Goal: Task Accomplishment & Management: Use online tool/utility

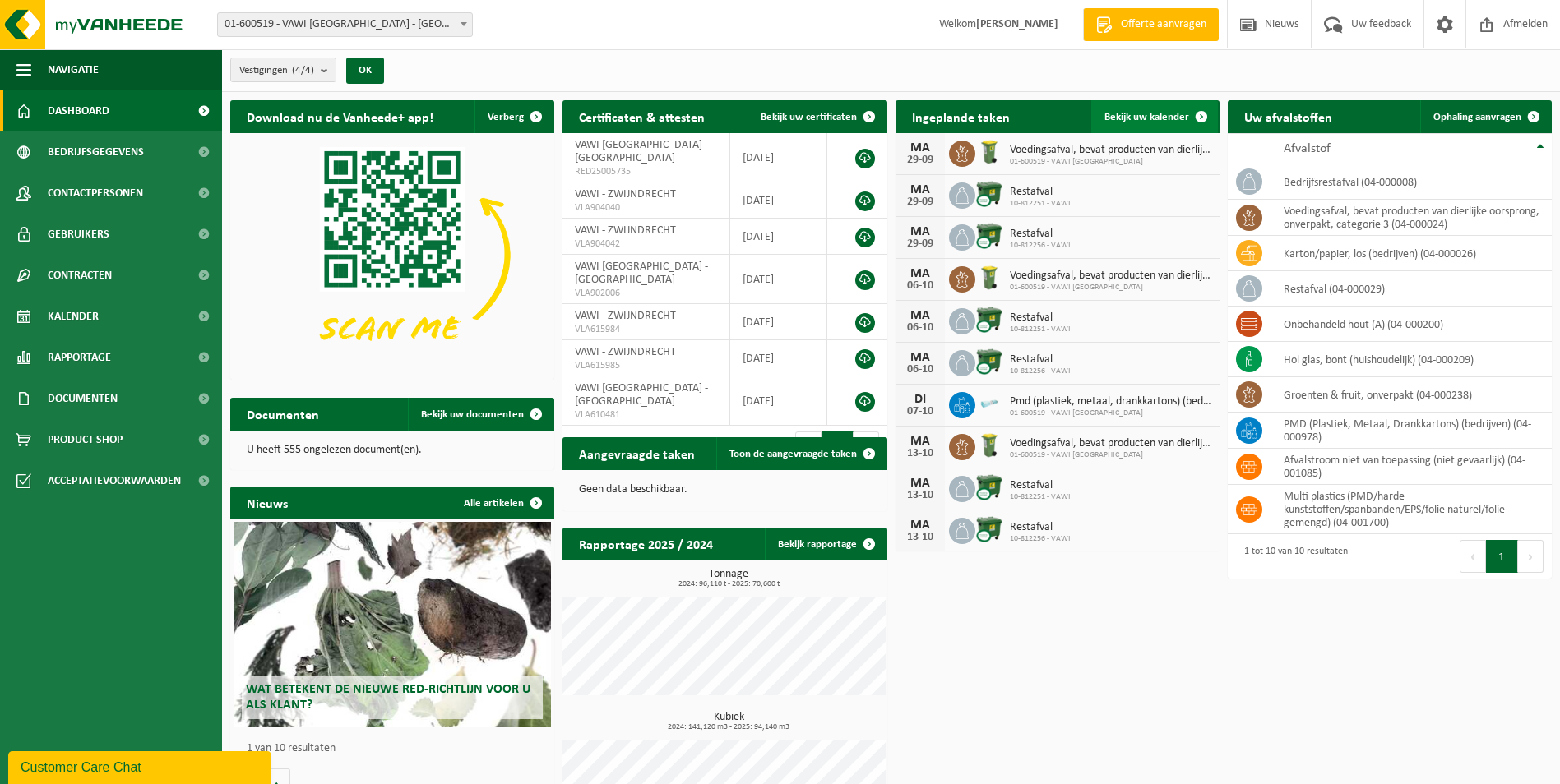
click at [1143, 113] on span "Bekijk uw kalender" at bounding box center [1146, 117] width 85 height 11
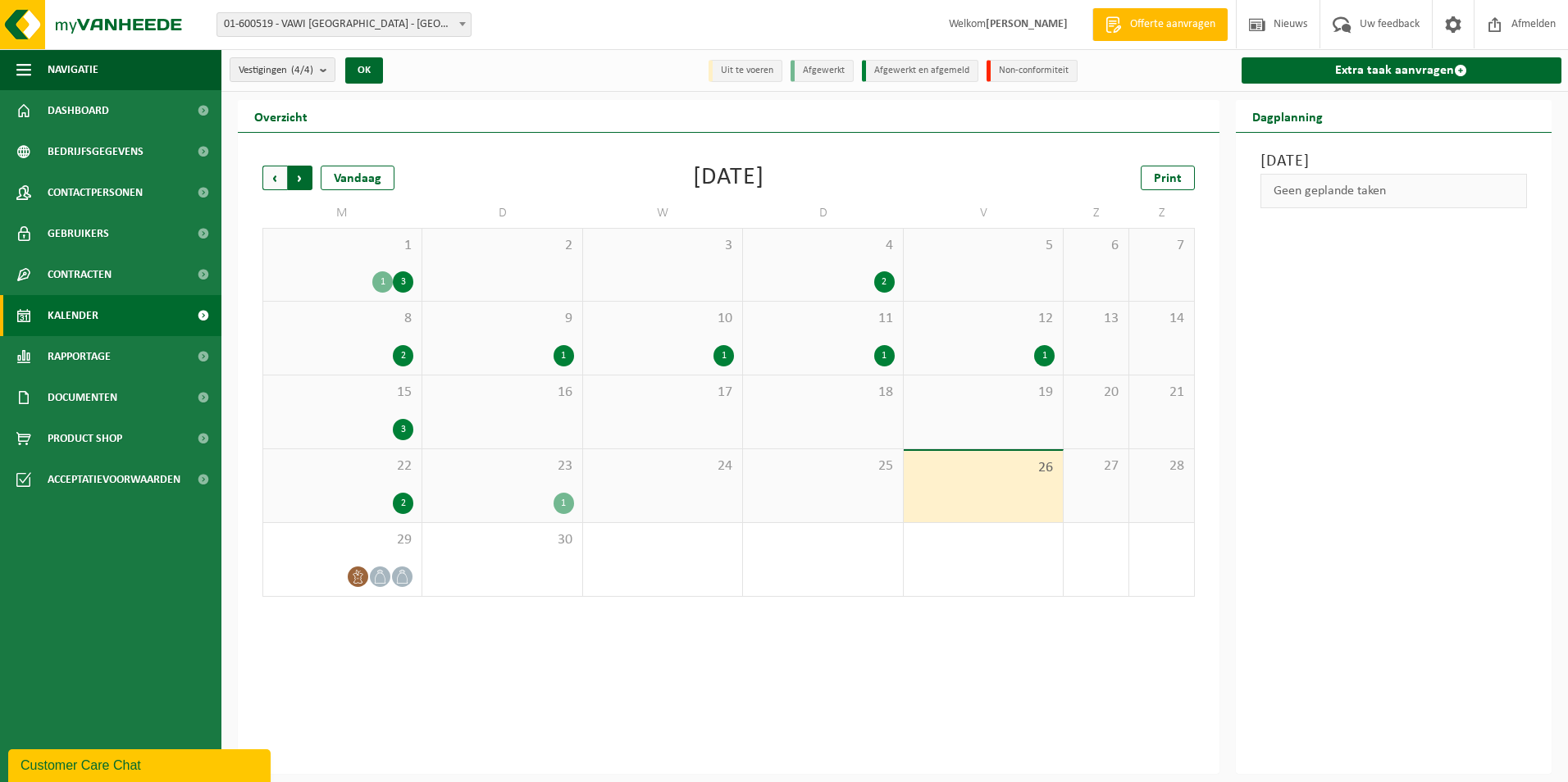
click at [266, 170] on span "Vorige" at bounding box center [274, 177] width 24 height 24
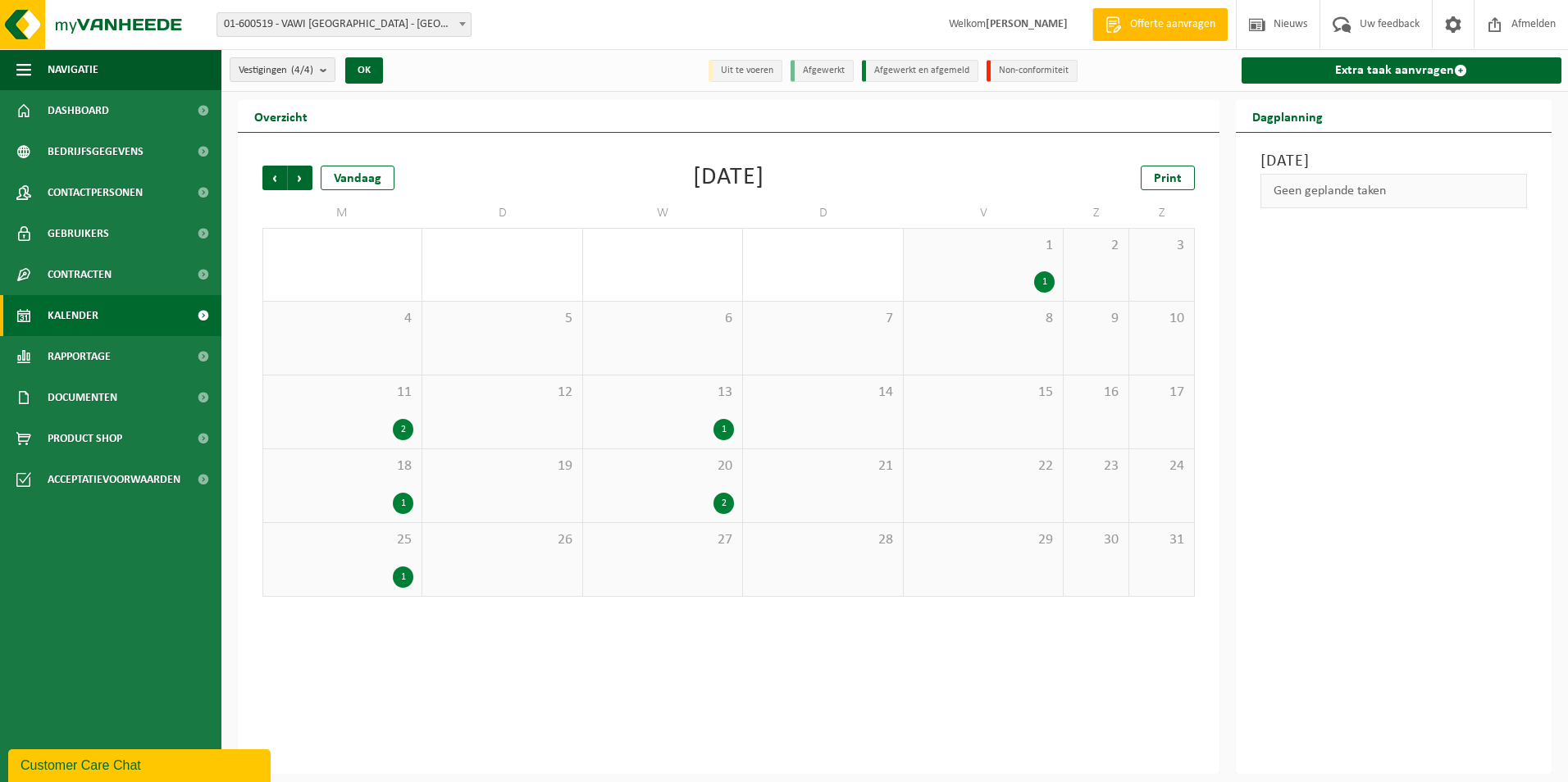
click at [385, 336] on div "4" at bounding box center [342, 338] width 159 height 73
click at [345, 397] on span "11" at bounding box center [342, 392] width 142 height 18
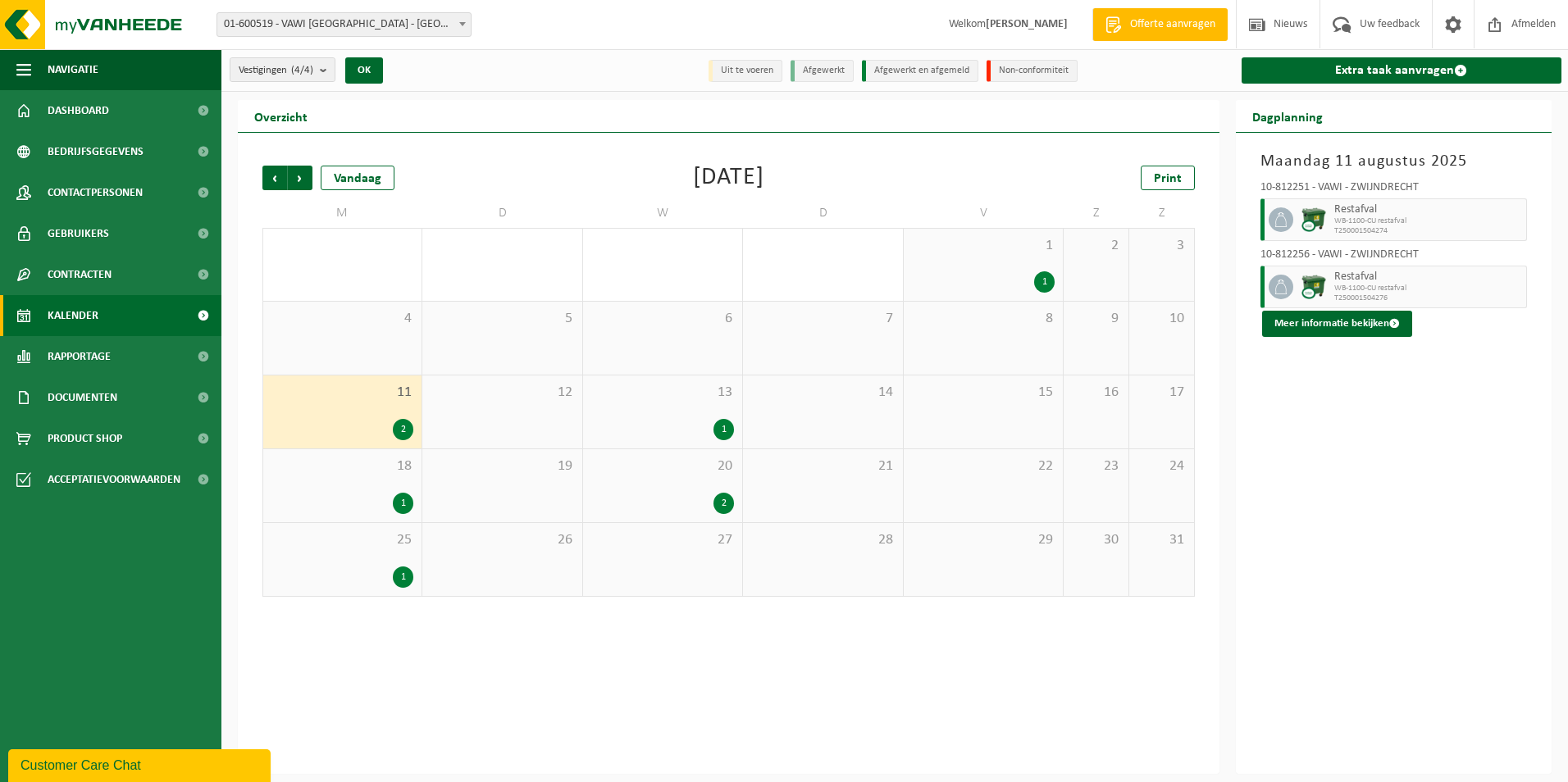
click at [723, 409] on div "13 1" at bounding box center [663, 412] width 159 height 73
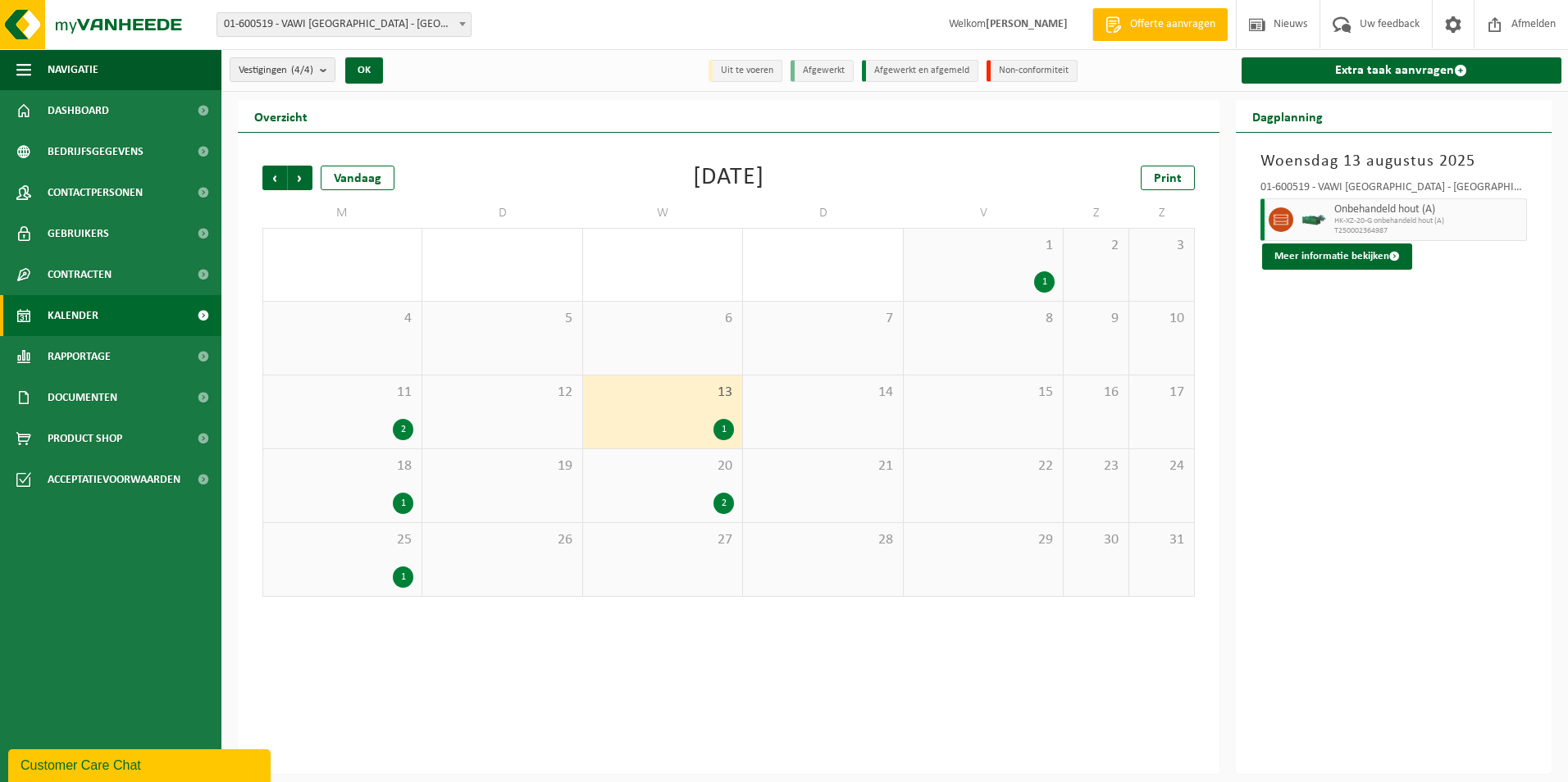
click at [688, 490] on div "20 2" at bounding box center [663, 486] width 159 height 73
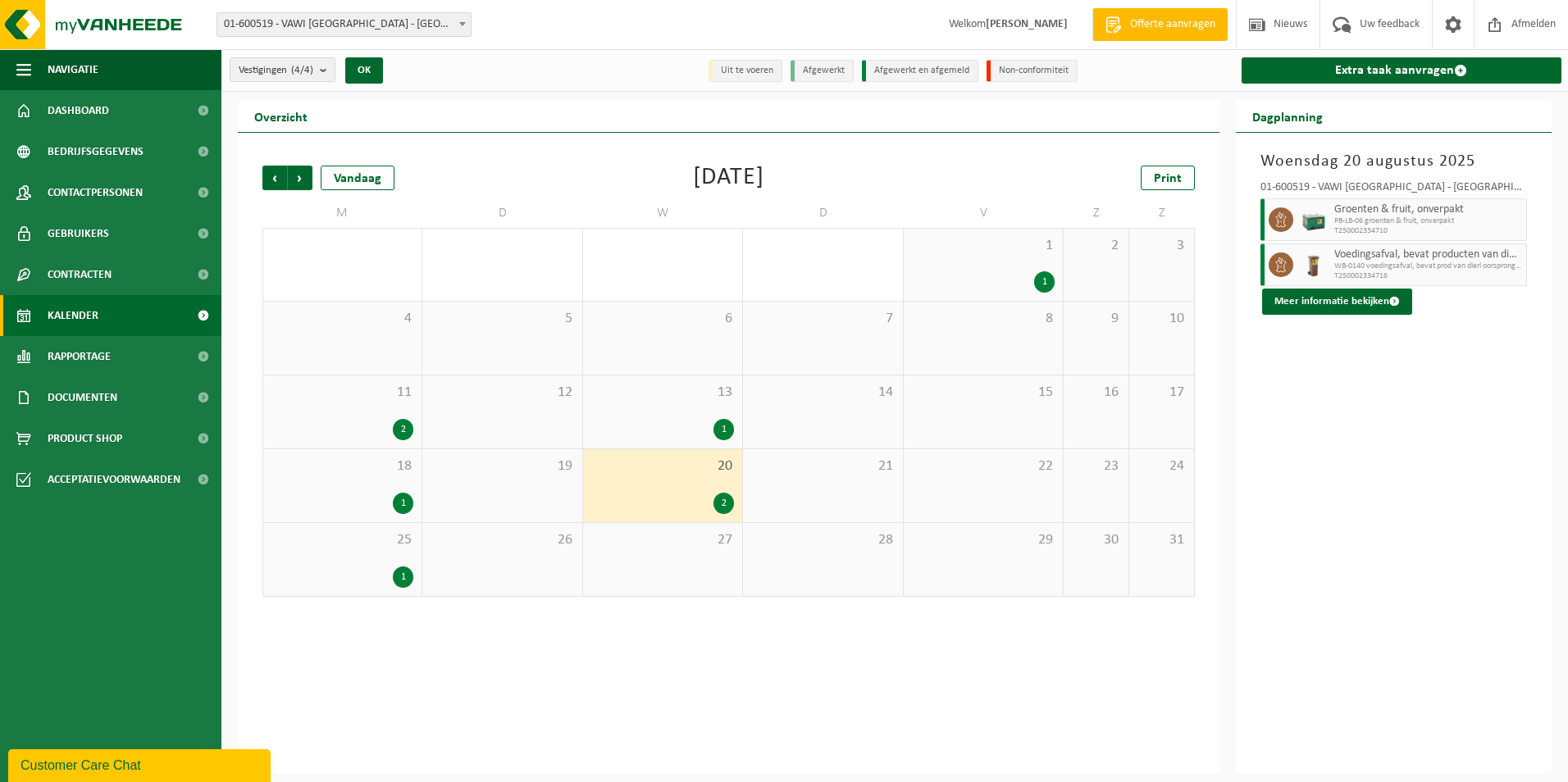
click at [385, 495] on div "1" at bounding box center [342, 503] width 142 height 21
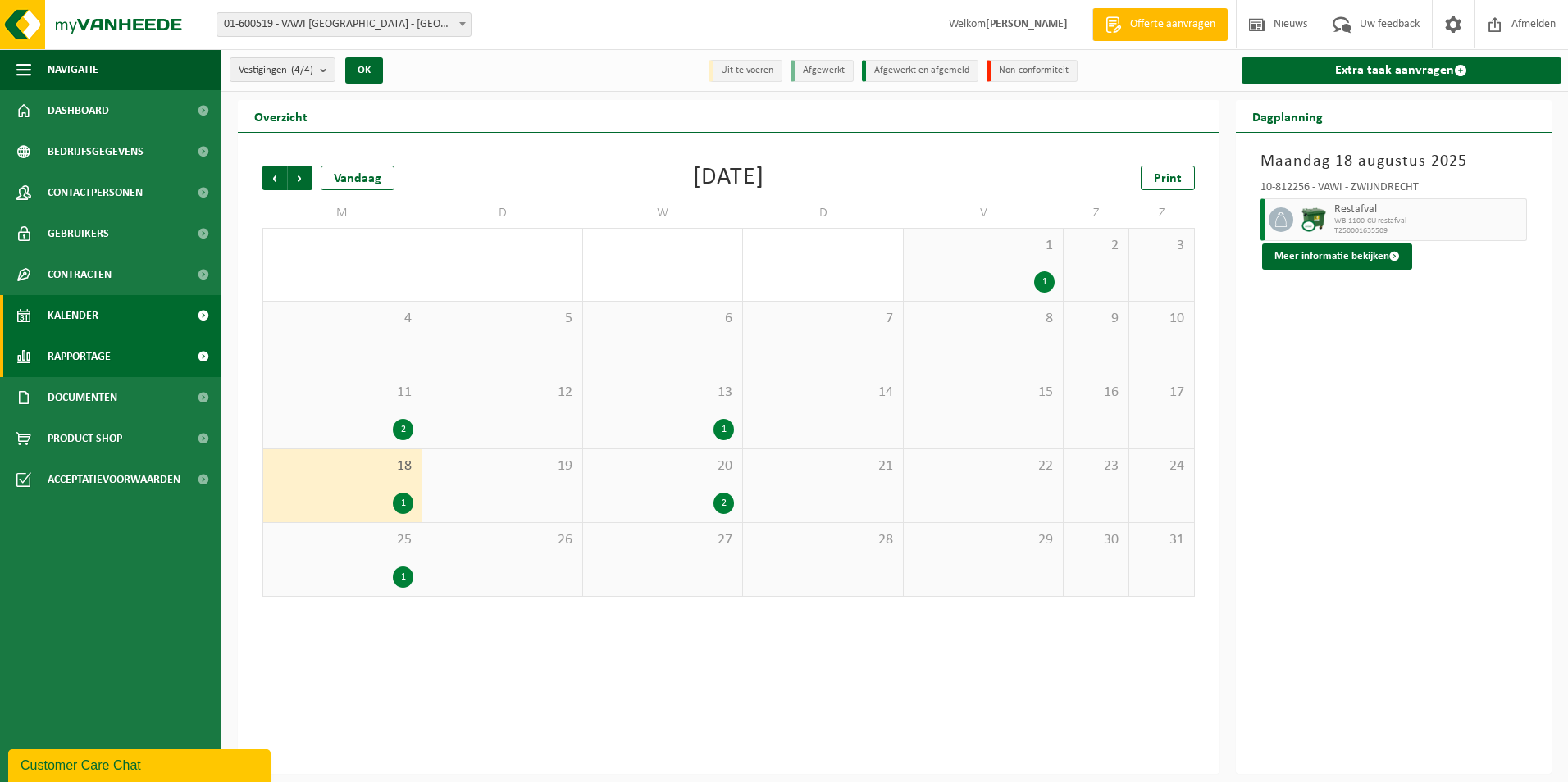
click at [95, 357] on span "Rapportage" at bounding box center [79, 357] width 63 height 41
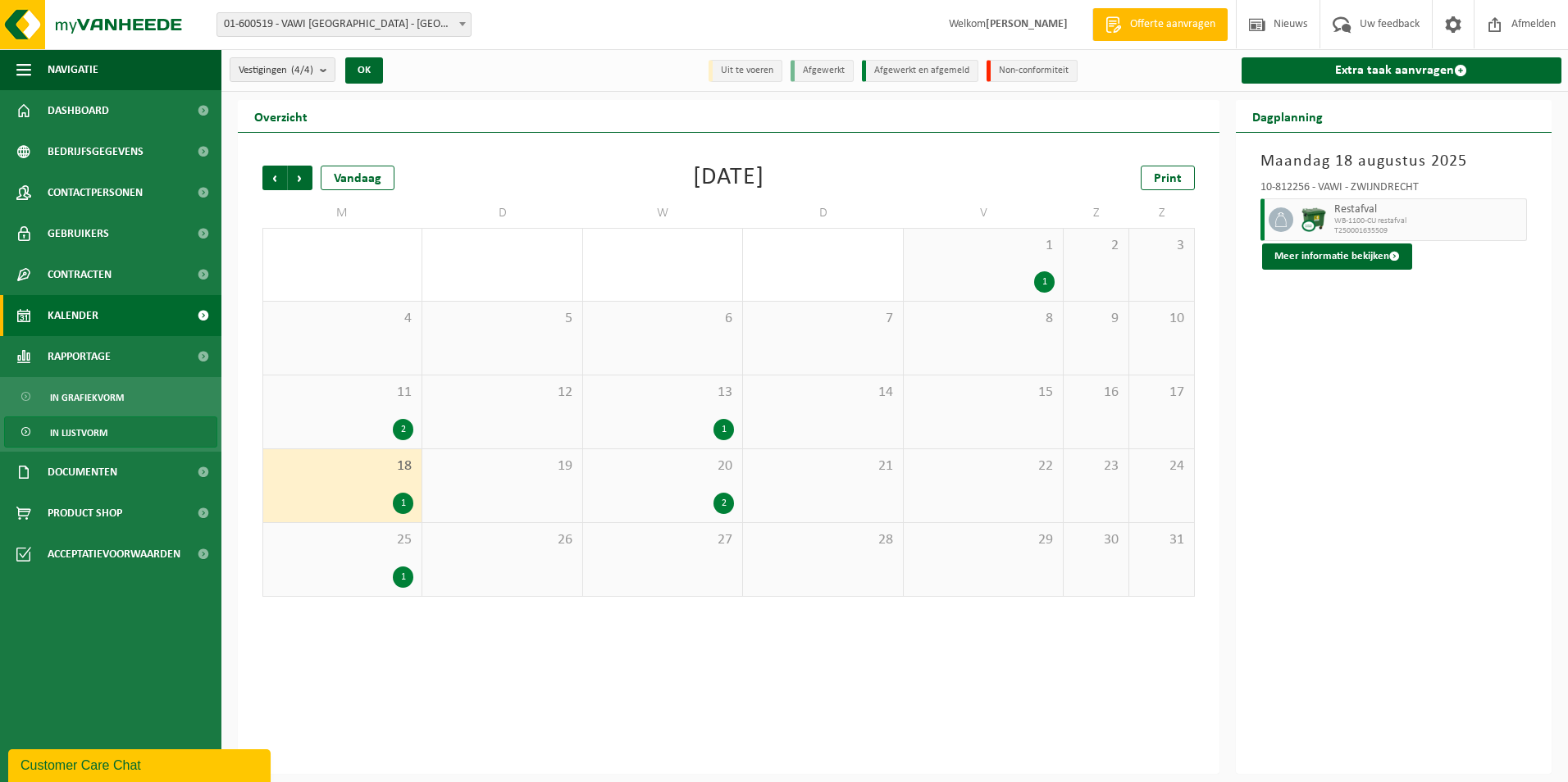
click at [88, 425] on span "In lijstvorm" at bounding box center [79, 432] width 57 height 31
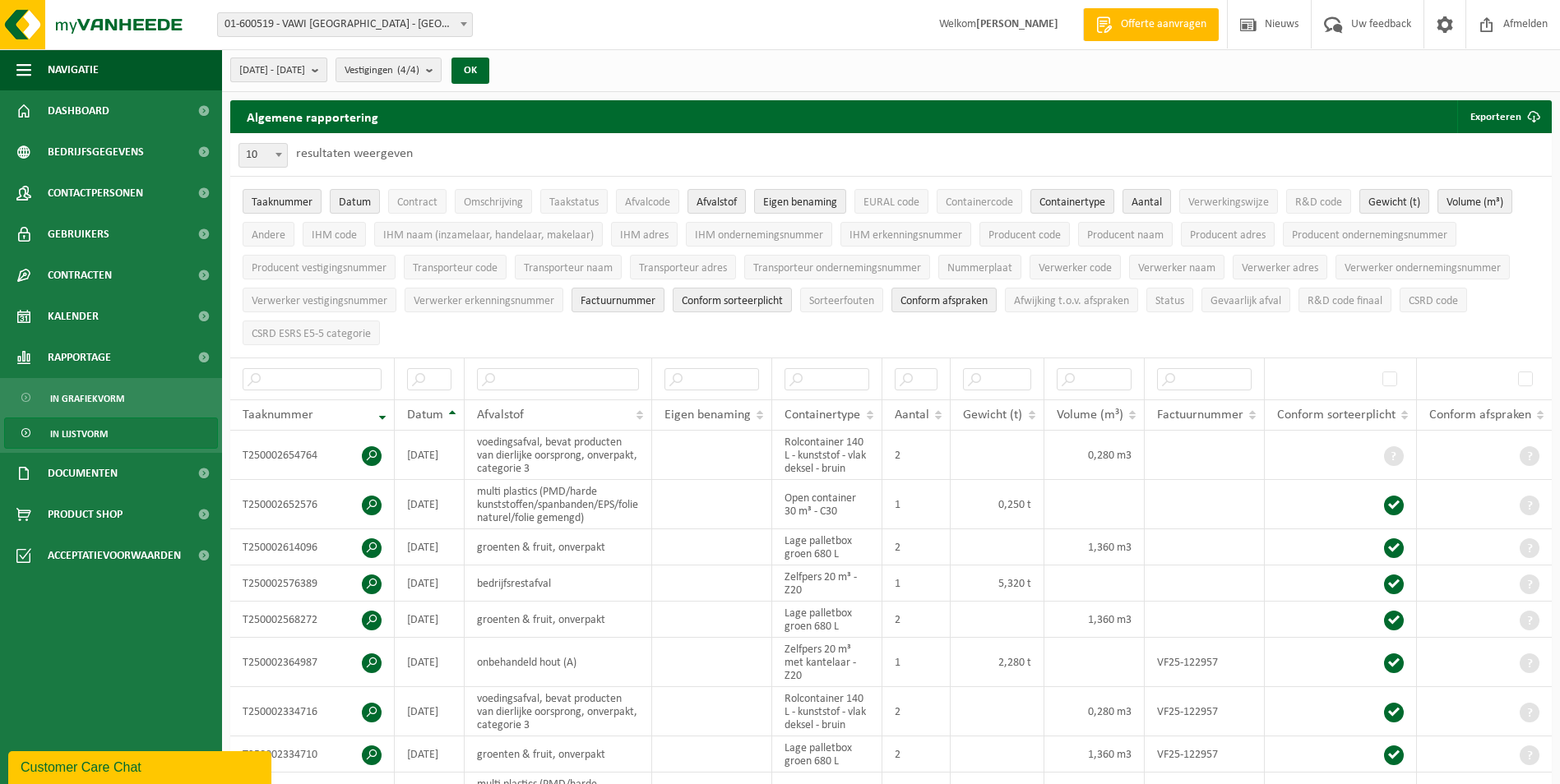
click at [327, 71] on button "[DATE] - [DATE]" at bounding box center [279, 69] width 97 height 24
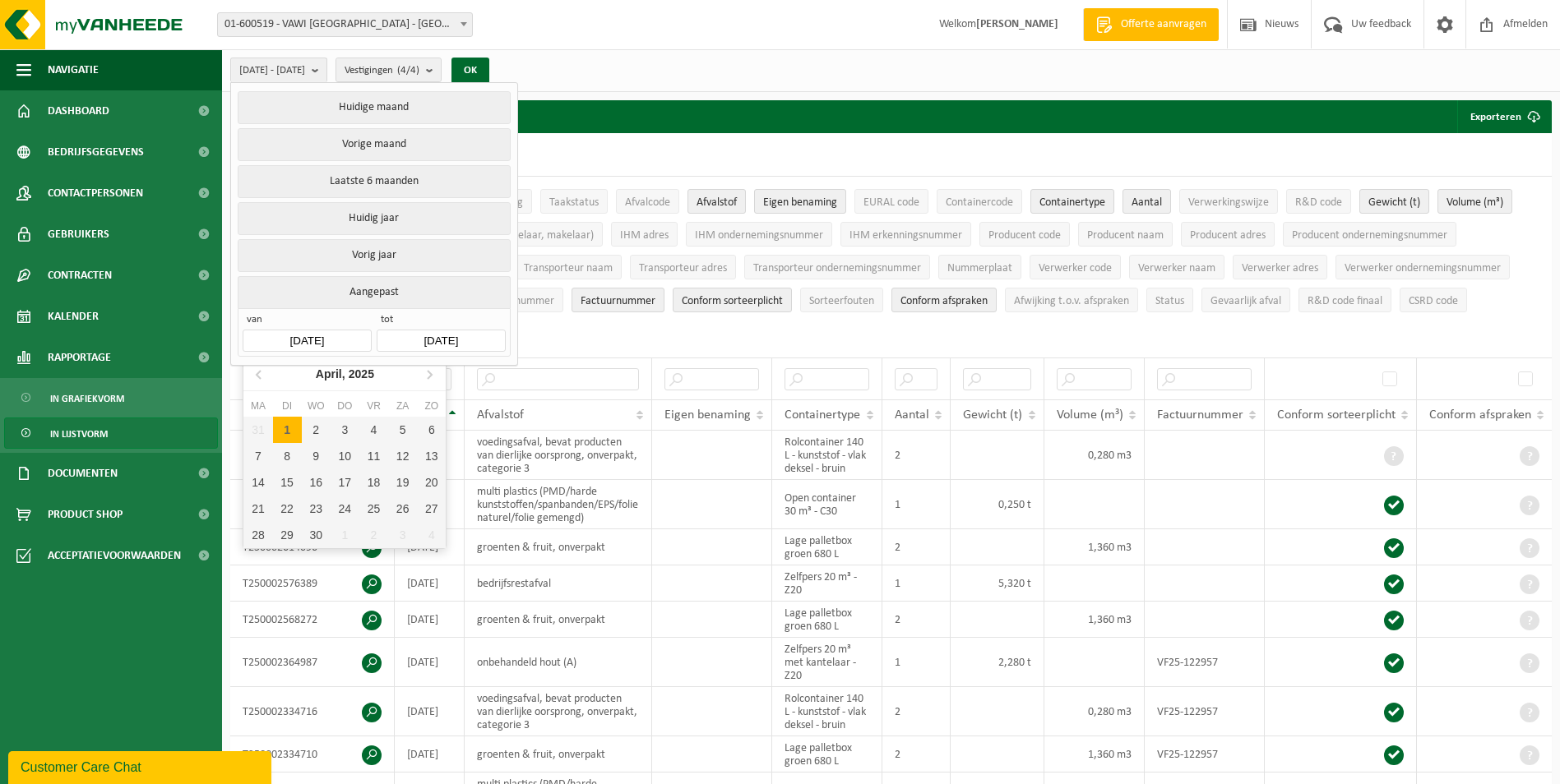
click at [311, 335] on input "[DATE]" at bounding box center [306, 341] width 128 height 22
click at [426, 377] on icon at bounding box center [428, 373] width 26 height 26
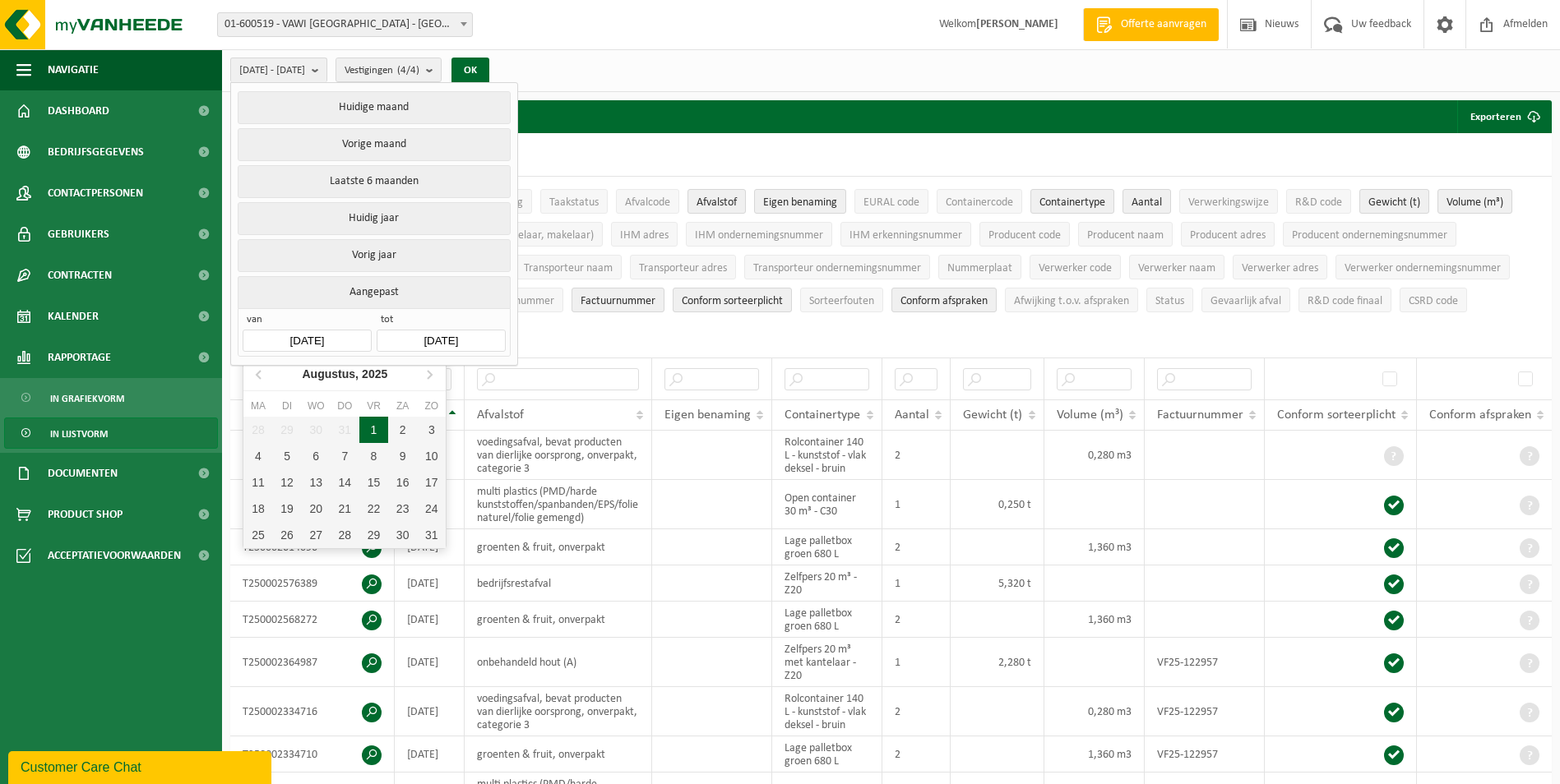
click at [374, 427] on div "1" at bounding box center [374, 429] width 29 height 26
type input "[DATE]"
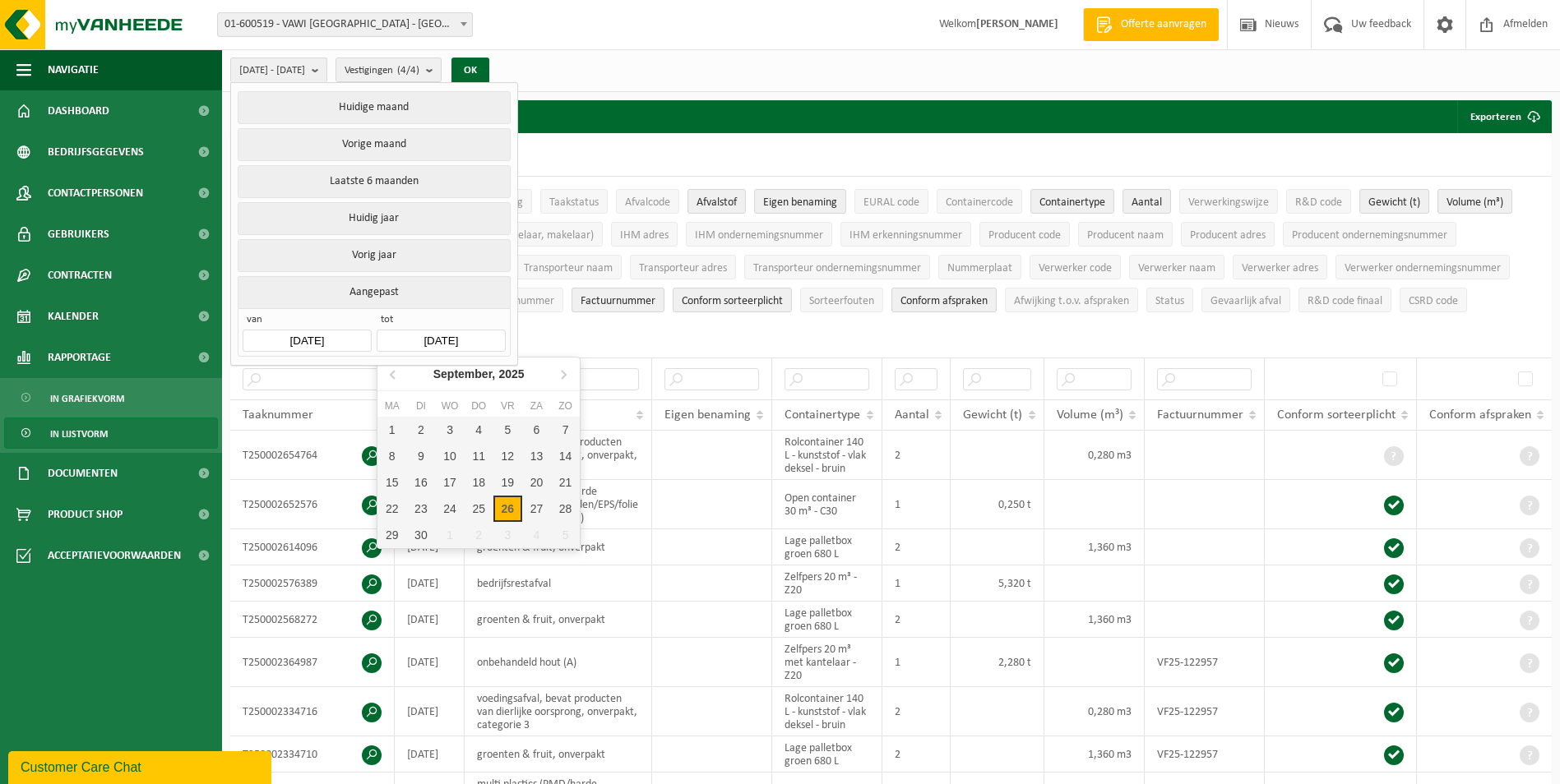
click at [429, 341] on input "[DATE]" at bounding box center [441, 341] width 128 height 22
click at [391, 373] on icon at bounding box center [392, 375] width 4 height 8
click at [564, 539] on div "31" at bounding box center [565, 535] width 29 height 26
type input "[DATE]"
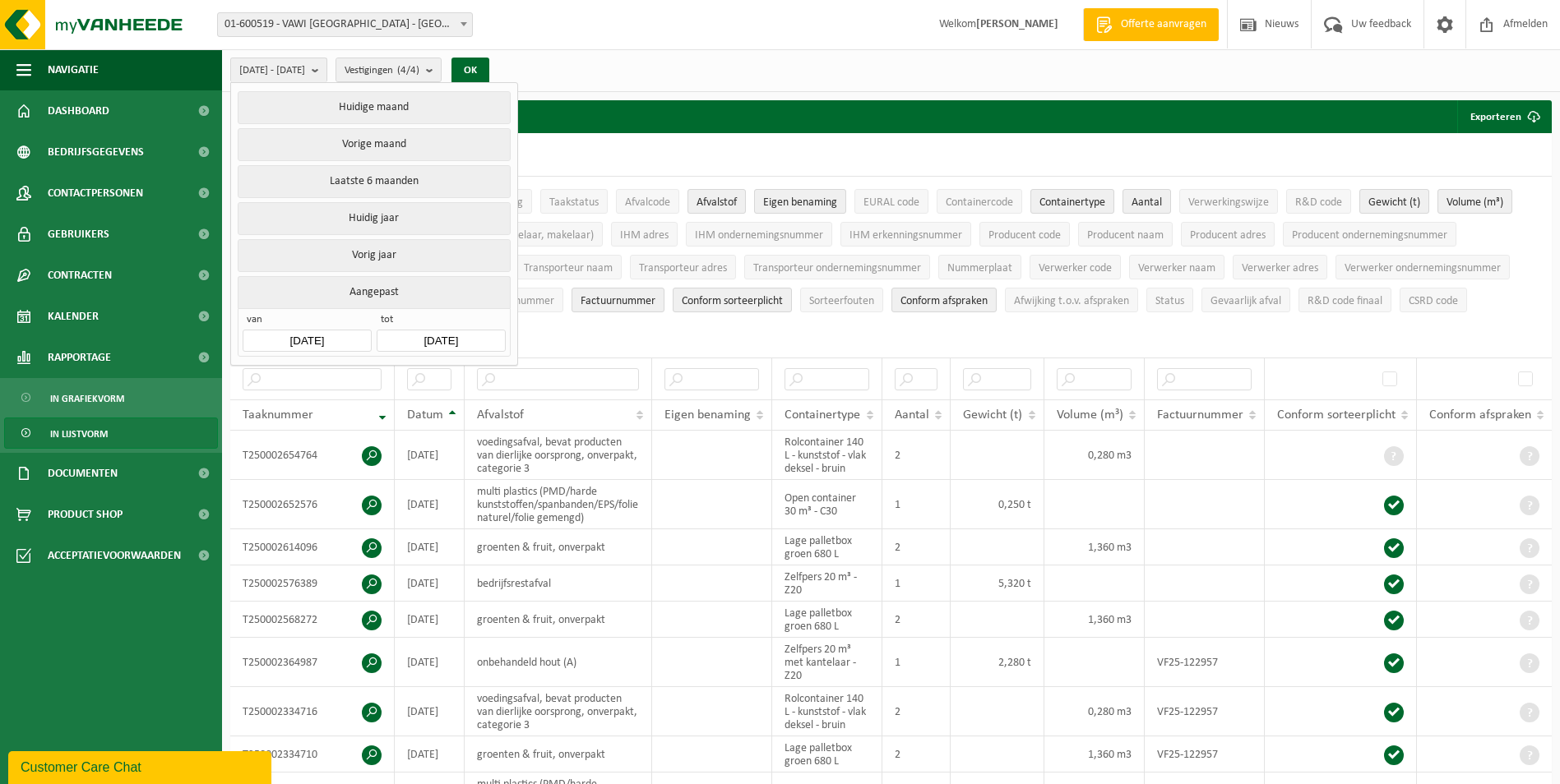
click at [581, 56] on div "[DATE] - [DATE] Huidige maand Vorige maand Laatste 6 maanden Huidig jaar Vorig …" at bounding box center [891, 71] width 1338 height 43
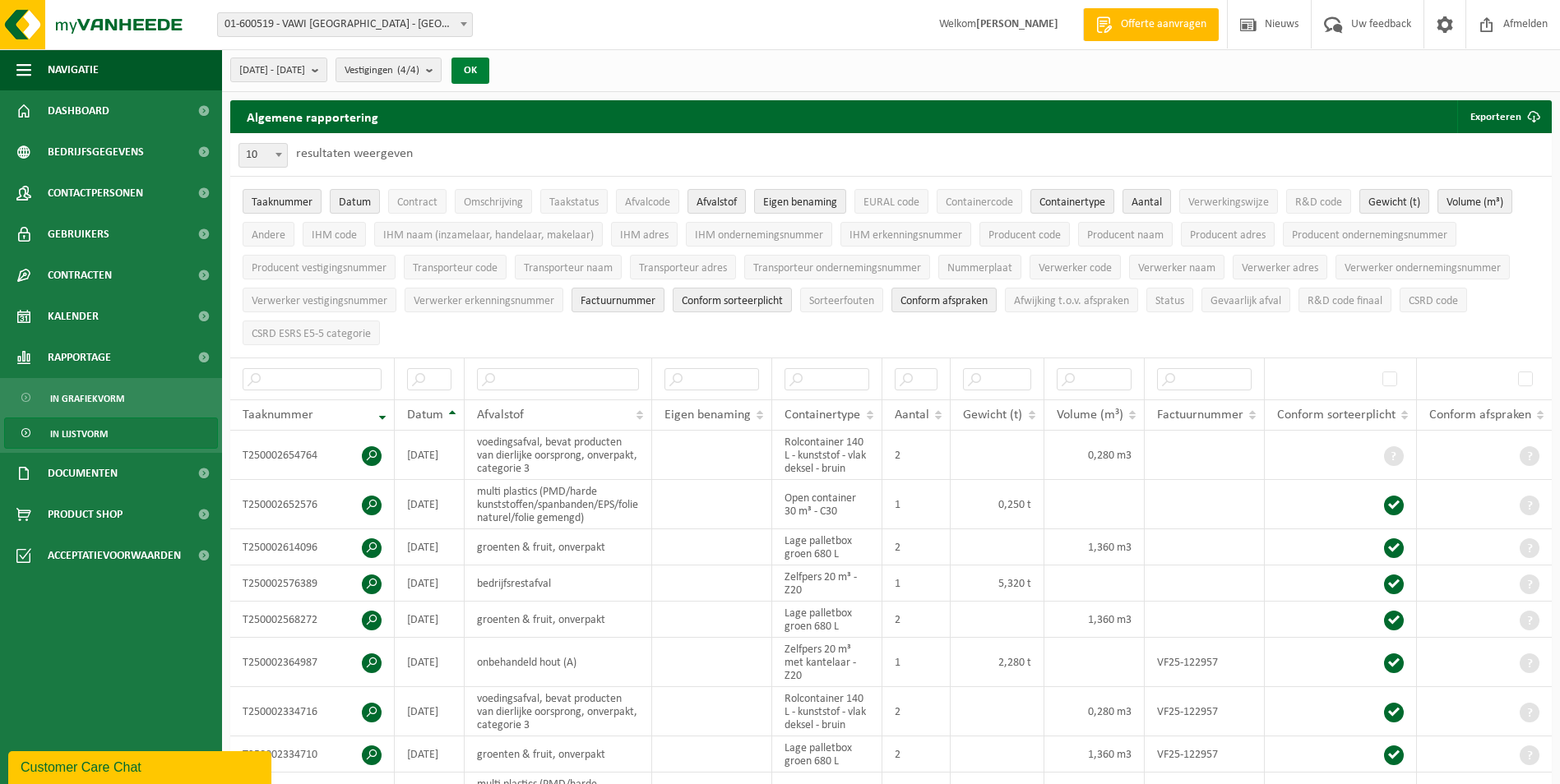
click at [489, 68] on button "OK" at bounding box center [470, 70] width 38 height 26
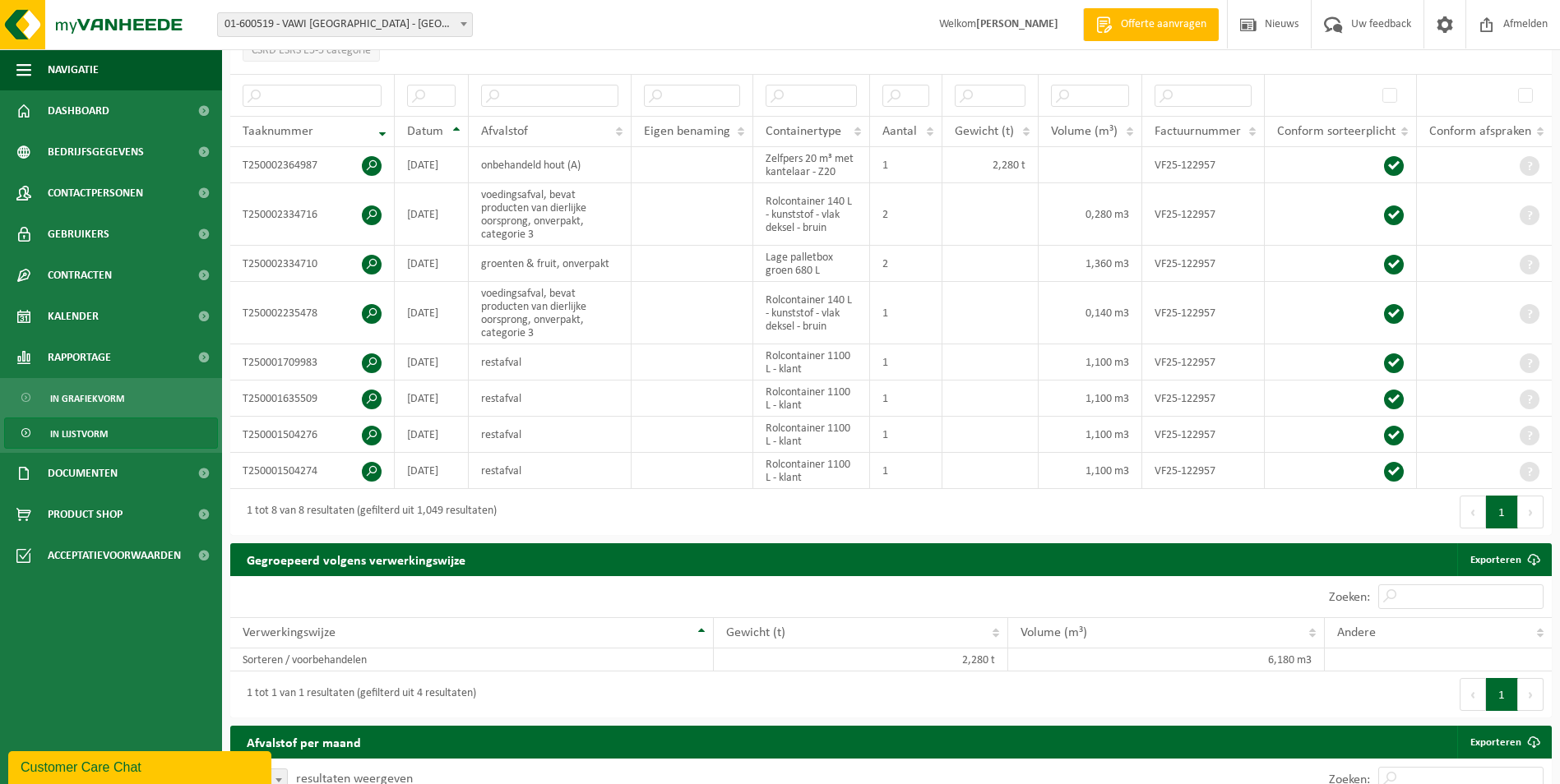
scroll to position [246, 0]
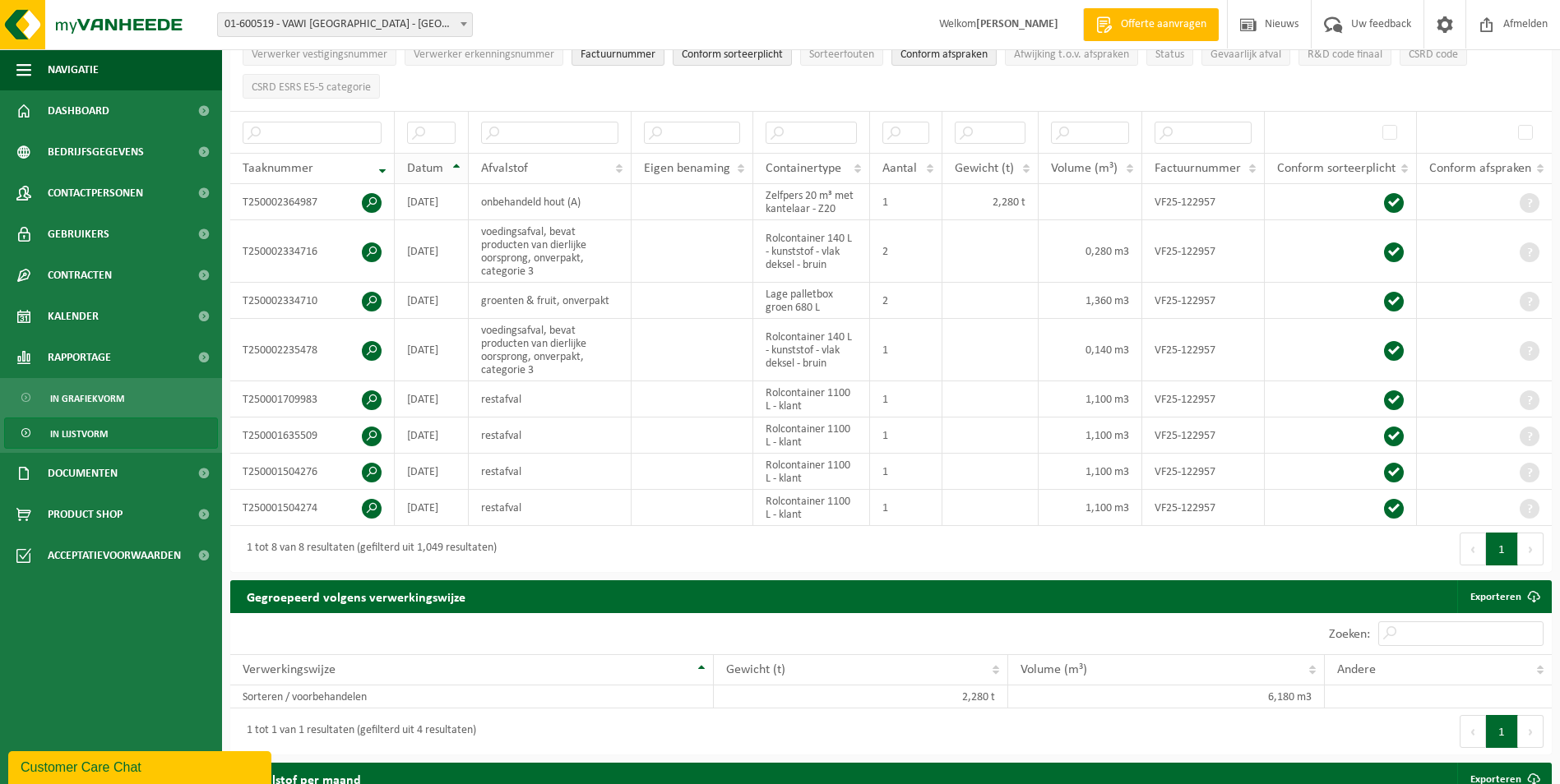
click at [454, 162] on th "Datum" at bounding box center [432, 168] width 74 height 31
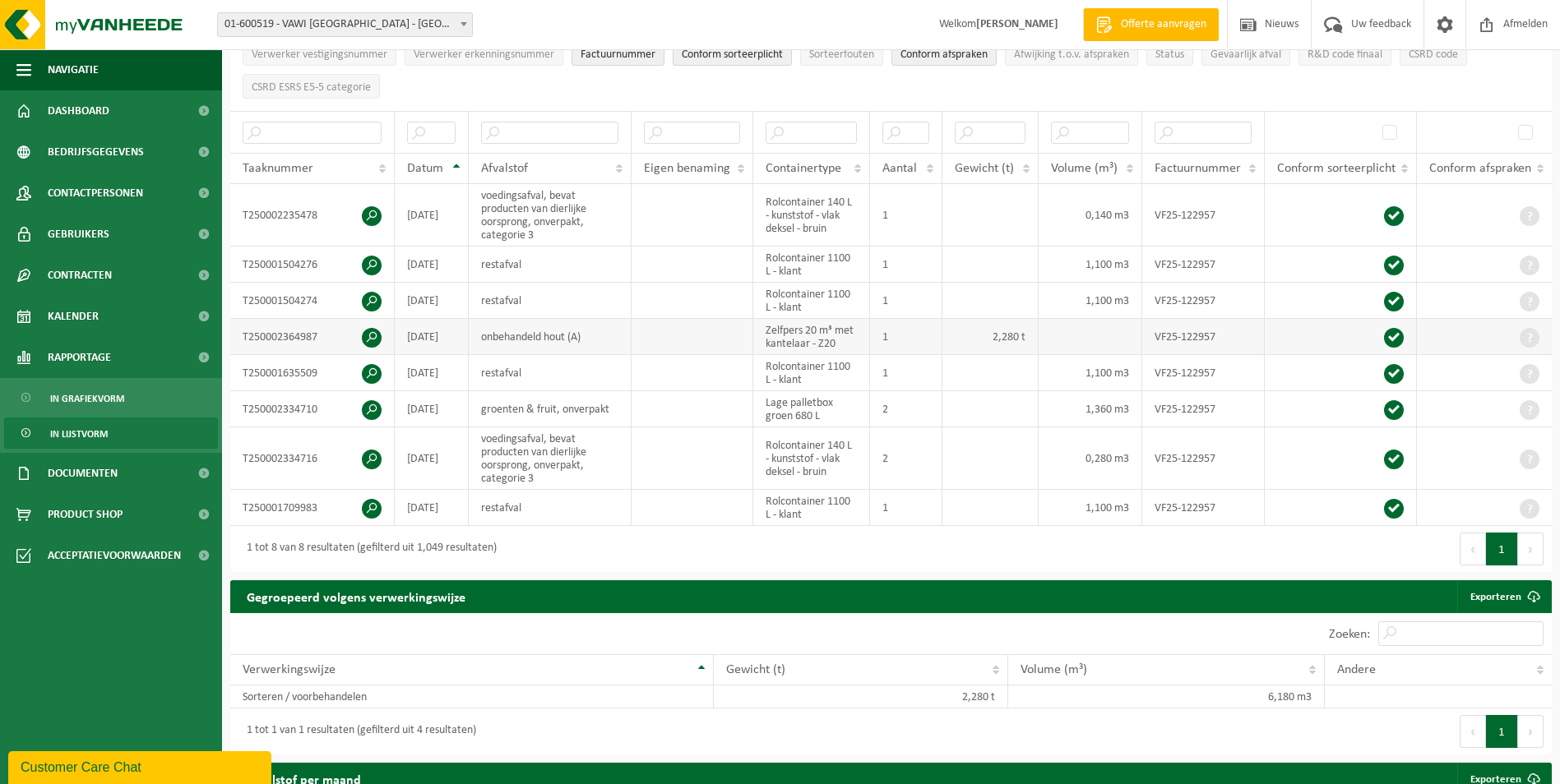
click at [995, 332] on td "2,280 t" at bounding box center [990, 336] width 96 height 36
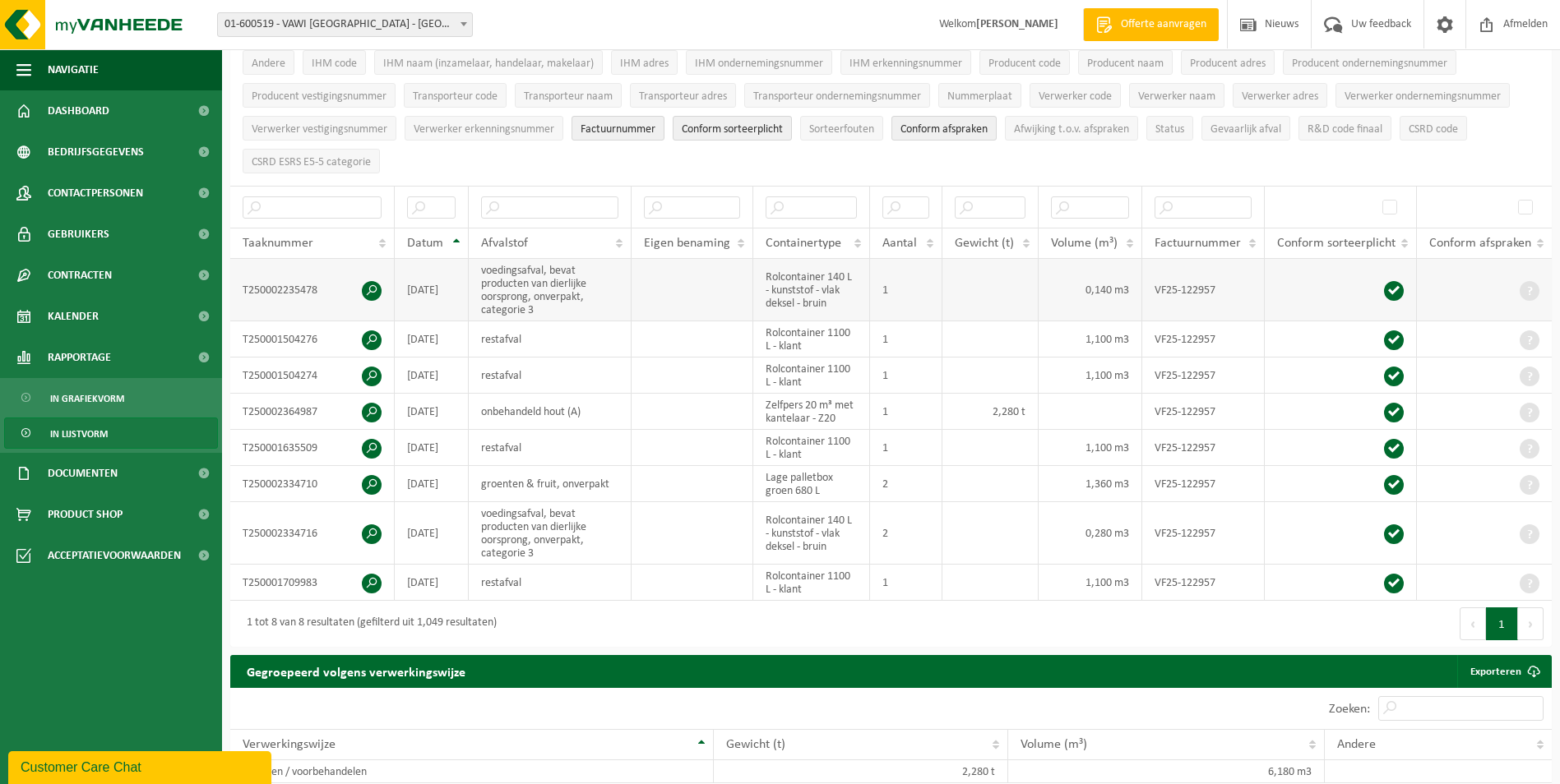
scroll to position [0, 0]
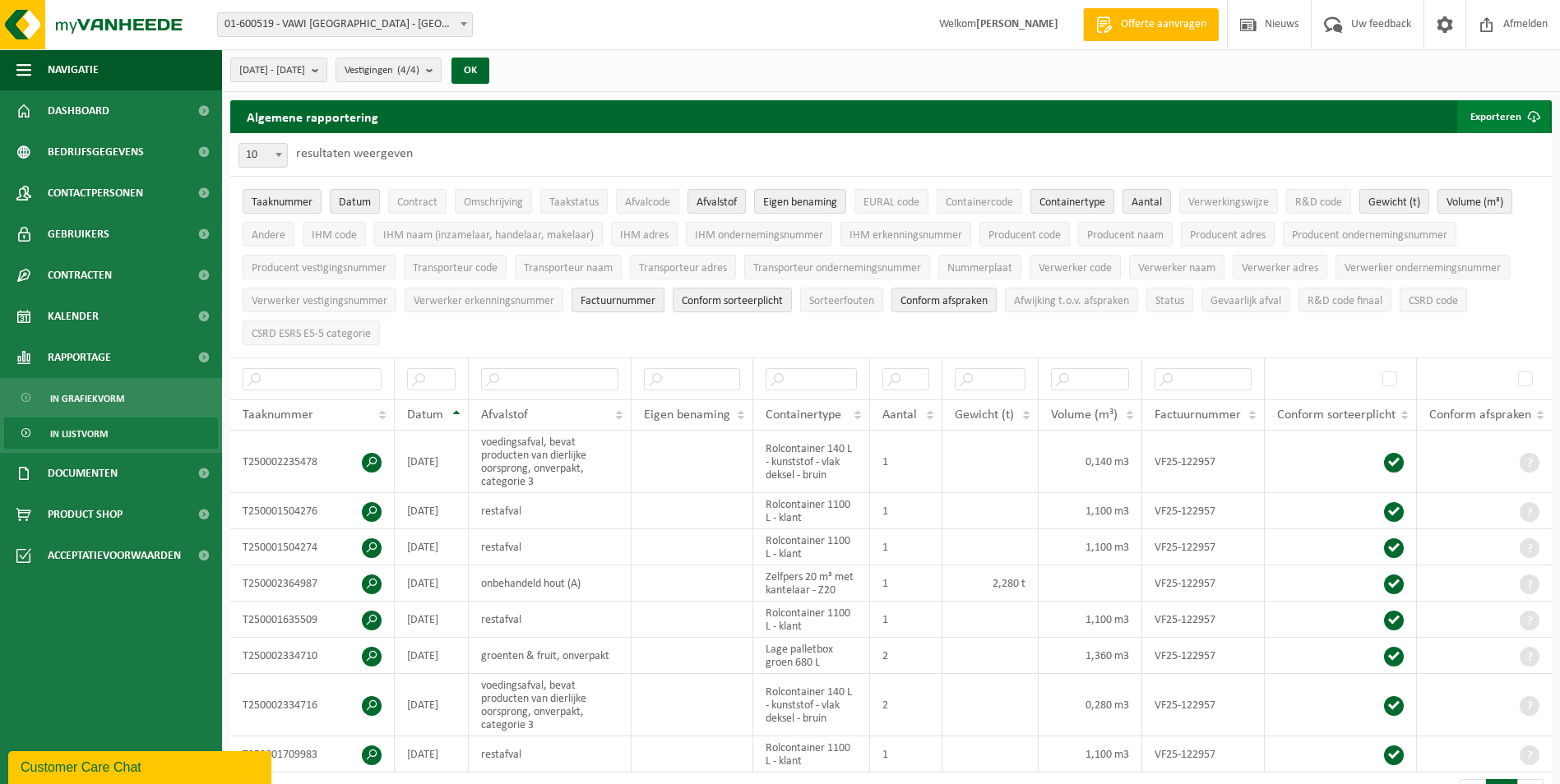
click at [1491, 113] on button "Exporteren" at bounding box center [1504, 116] width 93 height 33
click at [1478, 179] on link "Alle beschikbare kolommen" at bounding box center [1474, 182] width 149 height 33
